Goal: Task Accomplishment & Management: Manage account settings

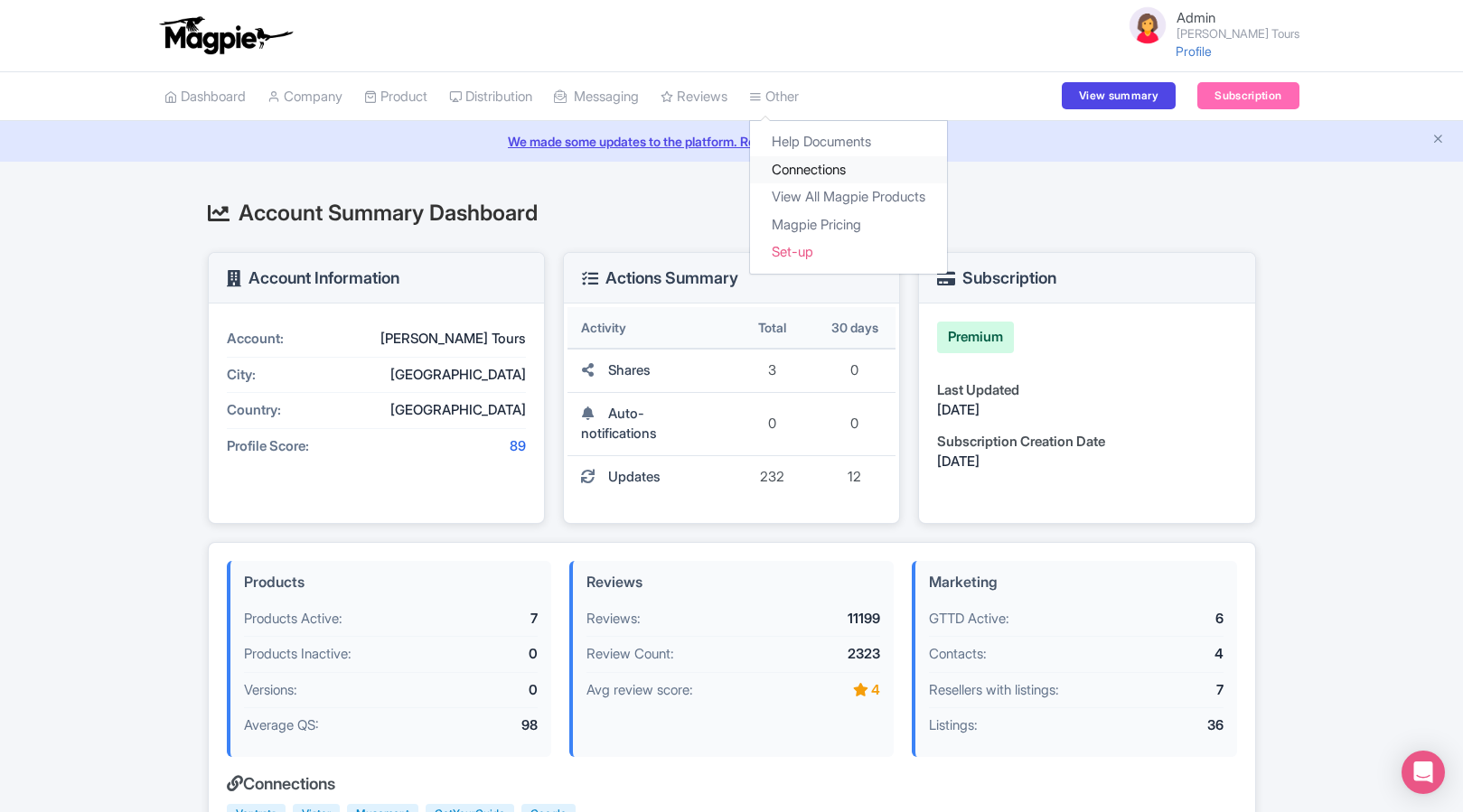
click at [801, 165] on link "Connections" at bounding box center [847, 170] width 197 height 28
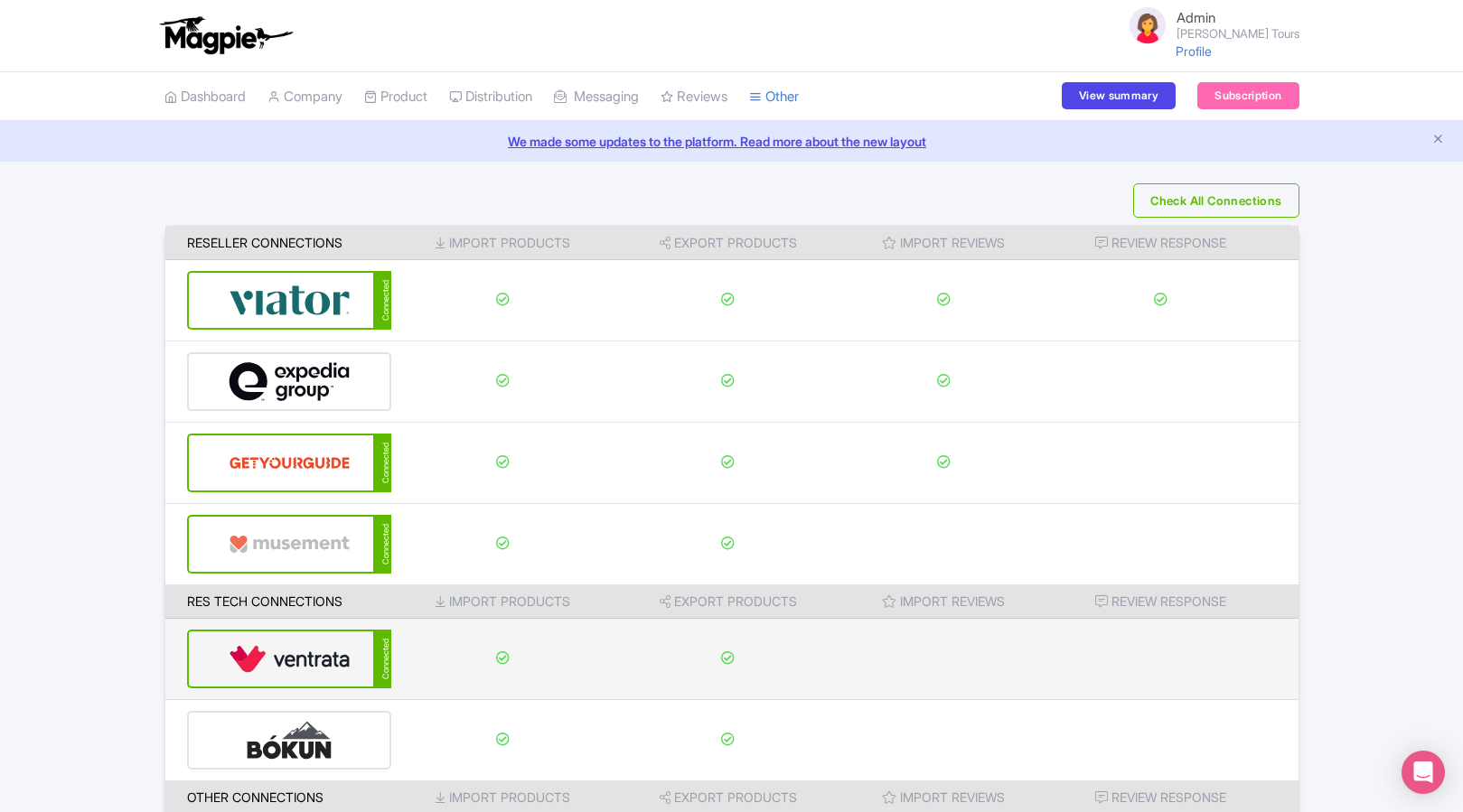
click at [343, 653] on img at bounding box center [290, 658] width 122 height 55
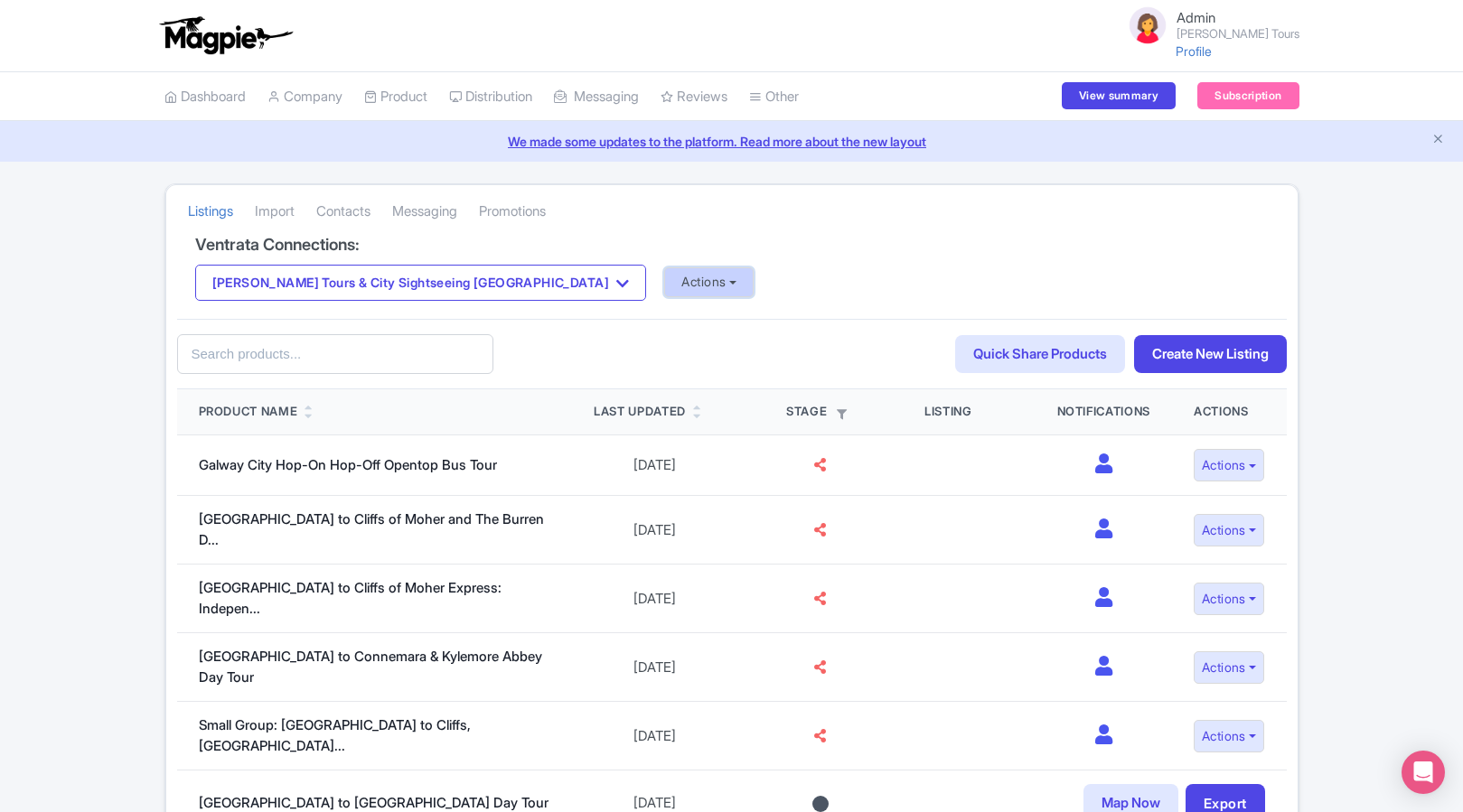
click at [664, 280] on button "Actions" at bounding box center [709, 282] width 89 height 29
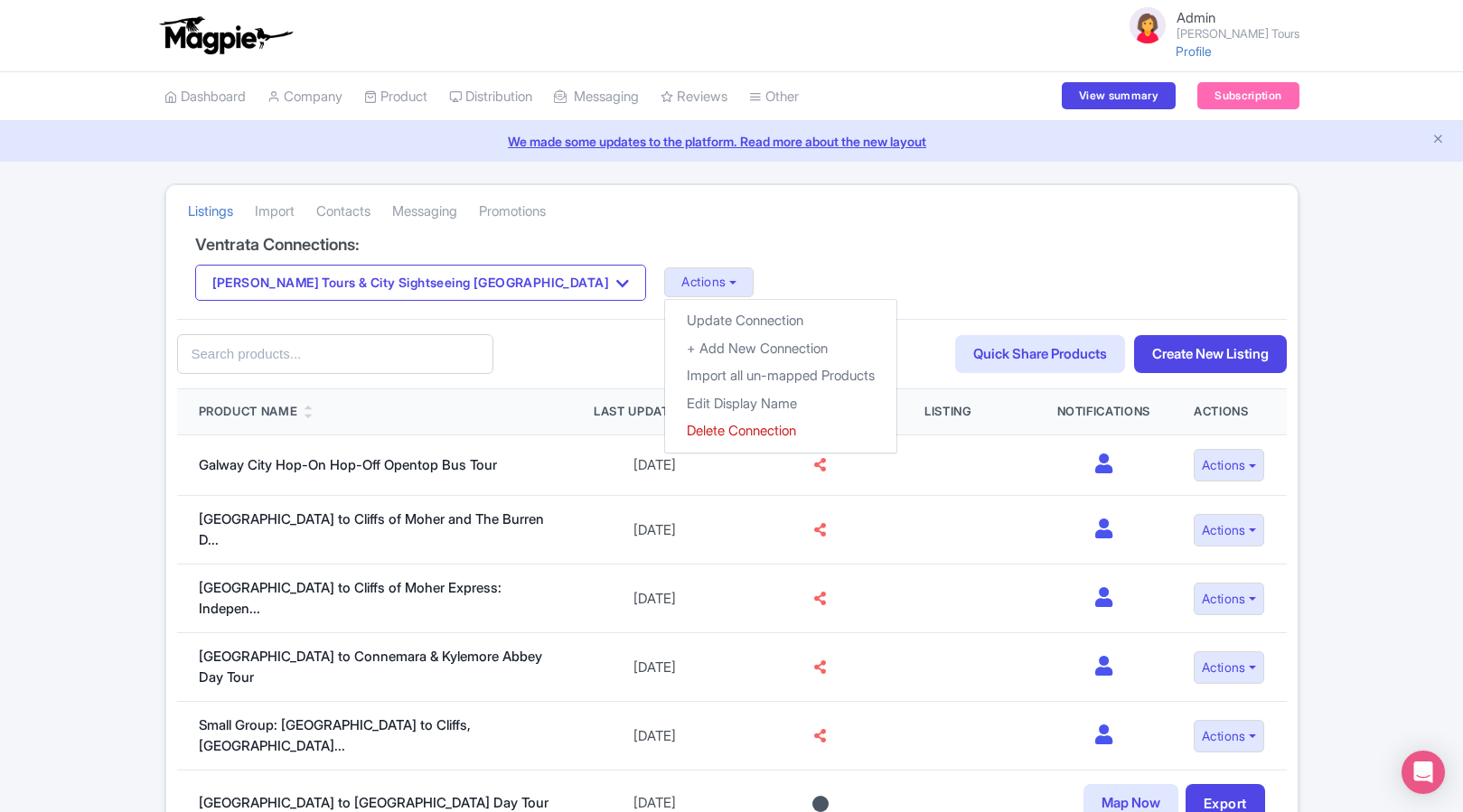
click at [677, 243] on h4 "Ventrata Connections:" at bounding box center [731, 245] width 1074 height 18
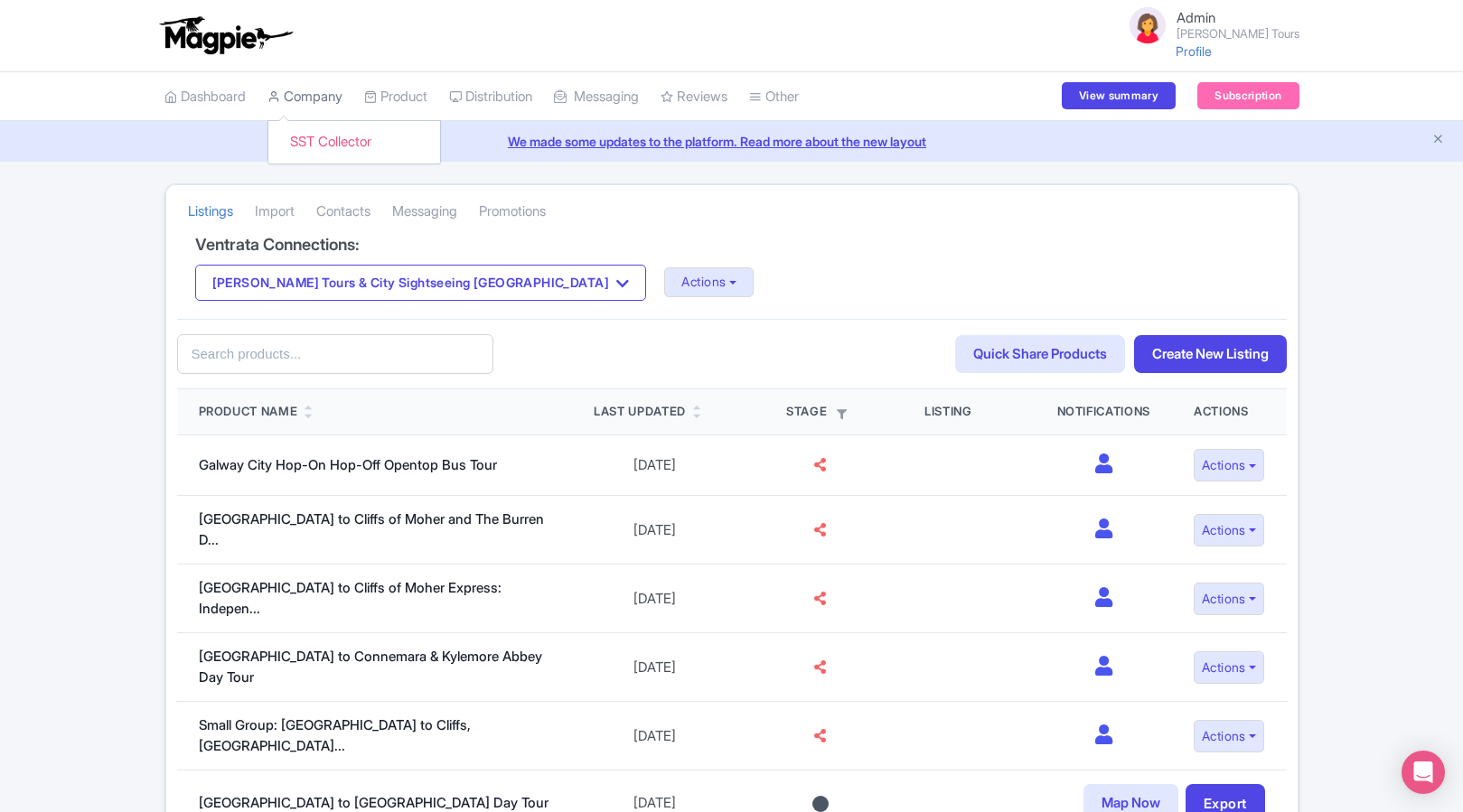
click at [320, 96] on link "Company" at bounding box center [304, 97] width 75 height 50
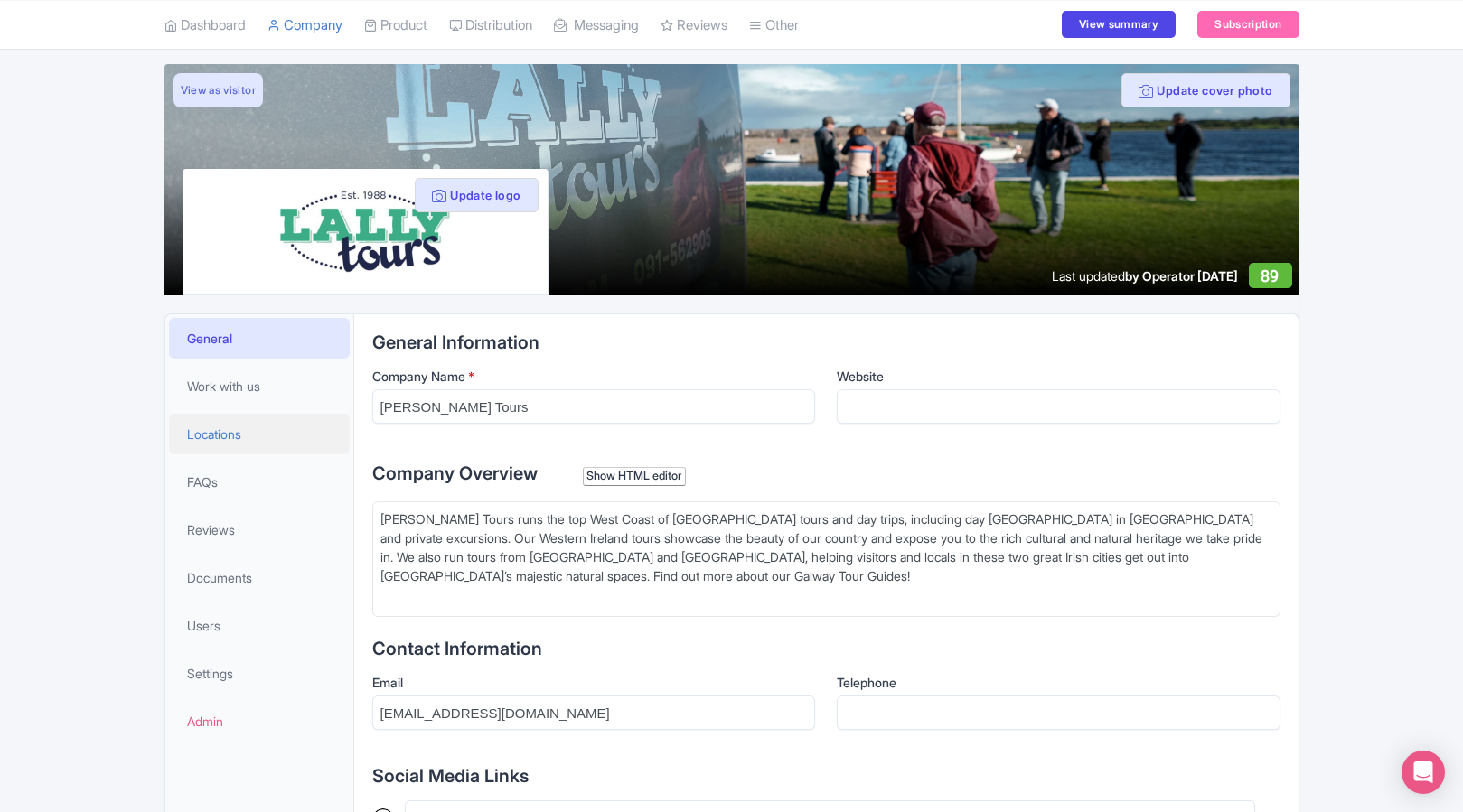
scroll to position [138, 0]
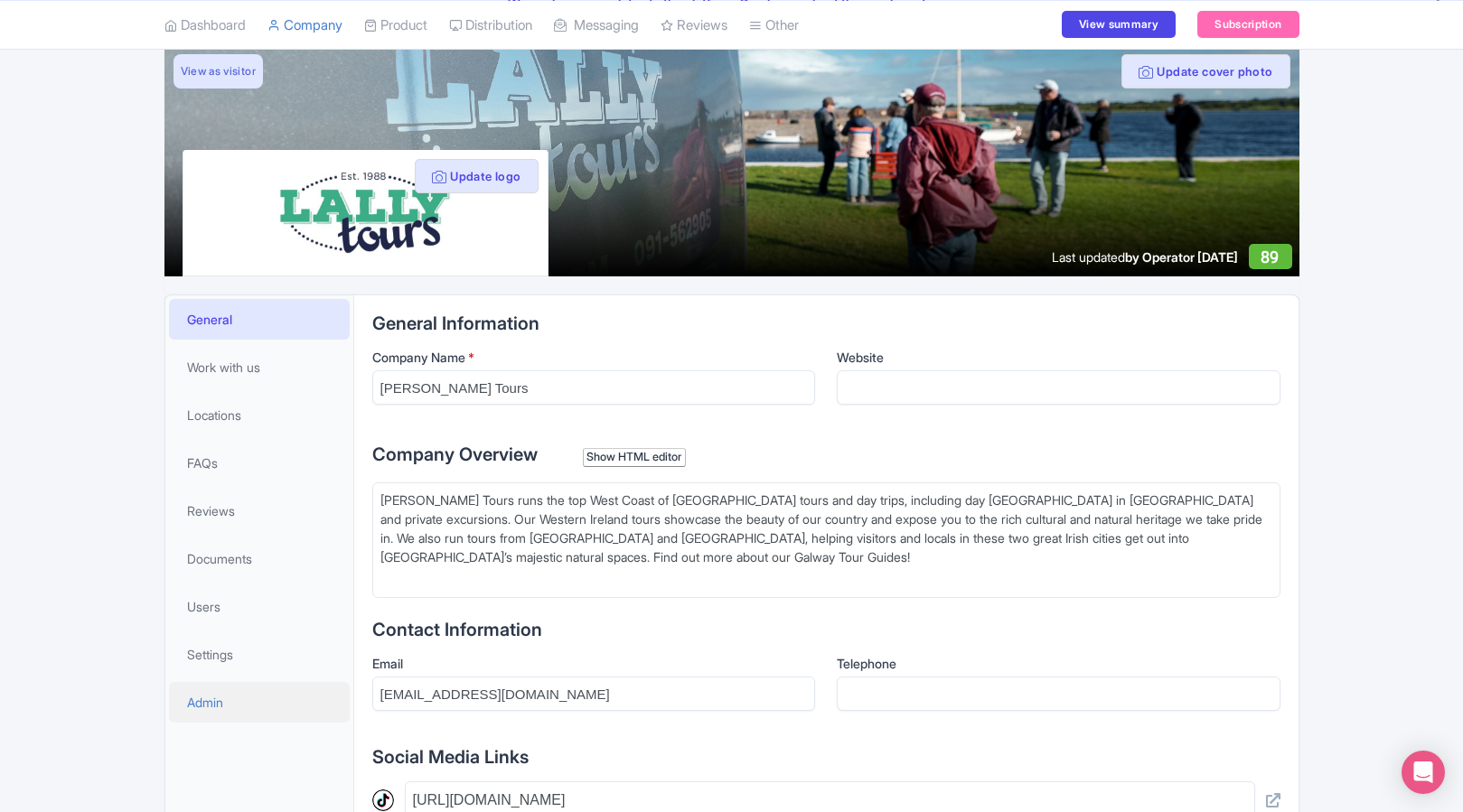
click at [204, 700] on span "Admin" at bounding box center [205, 701] width 36 height 19
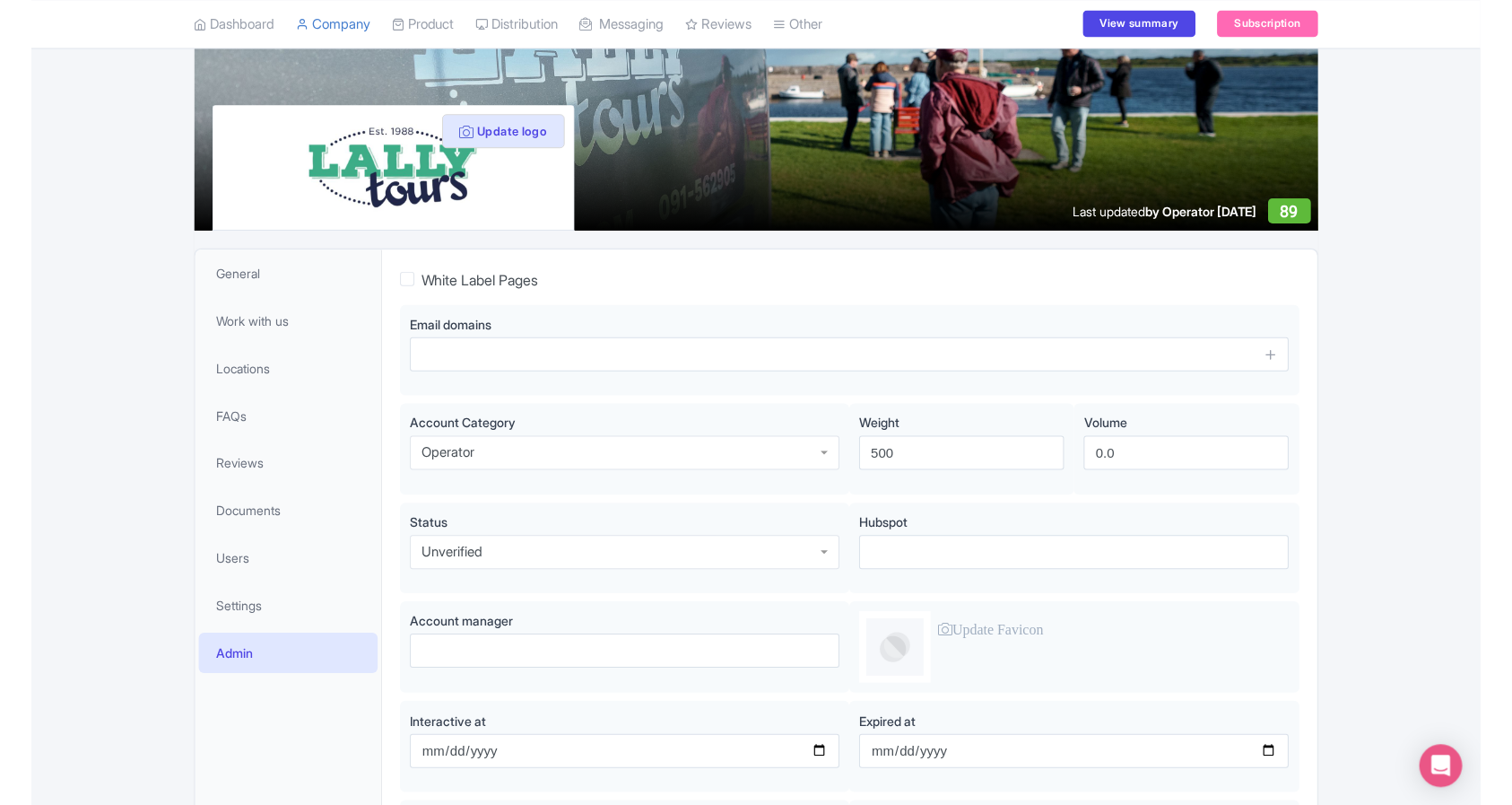
scroll to position [174, 0]
